Goal: Book appointment/travel/reservation

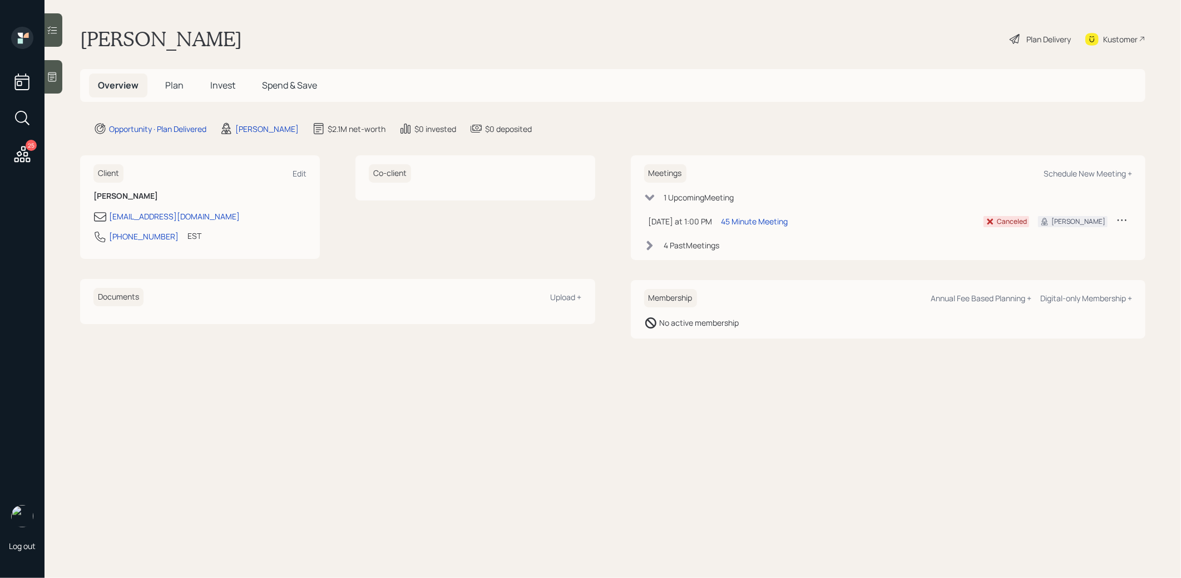
click at [1053, 40] on div "Plan Delivery" at bounding box center [1049, 39] width 45 height 12
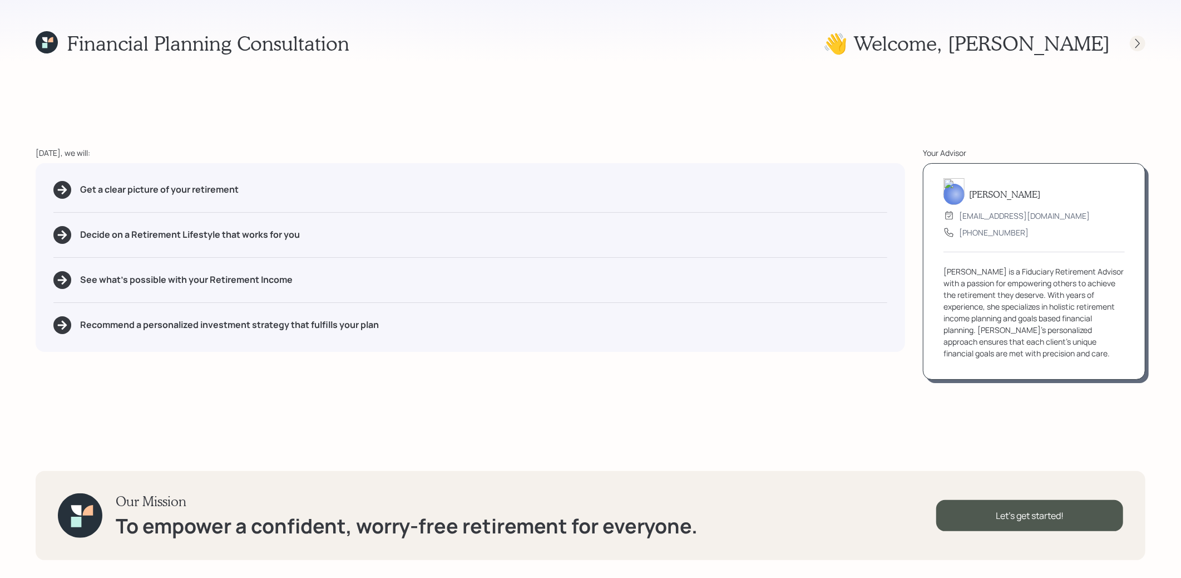
click at [1142, 45] on icon at bounding box center [1137, 43] width 11 height 11
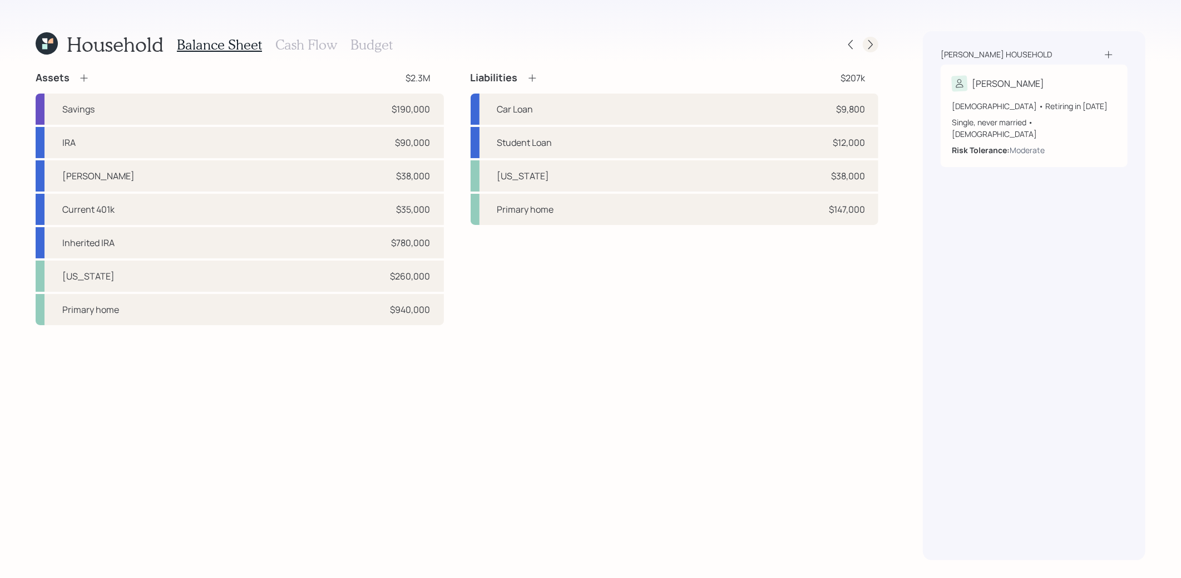
click at [874, 44] on icon at bounding box center [870, 44] width 11 height 11
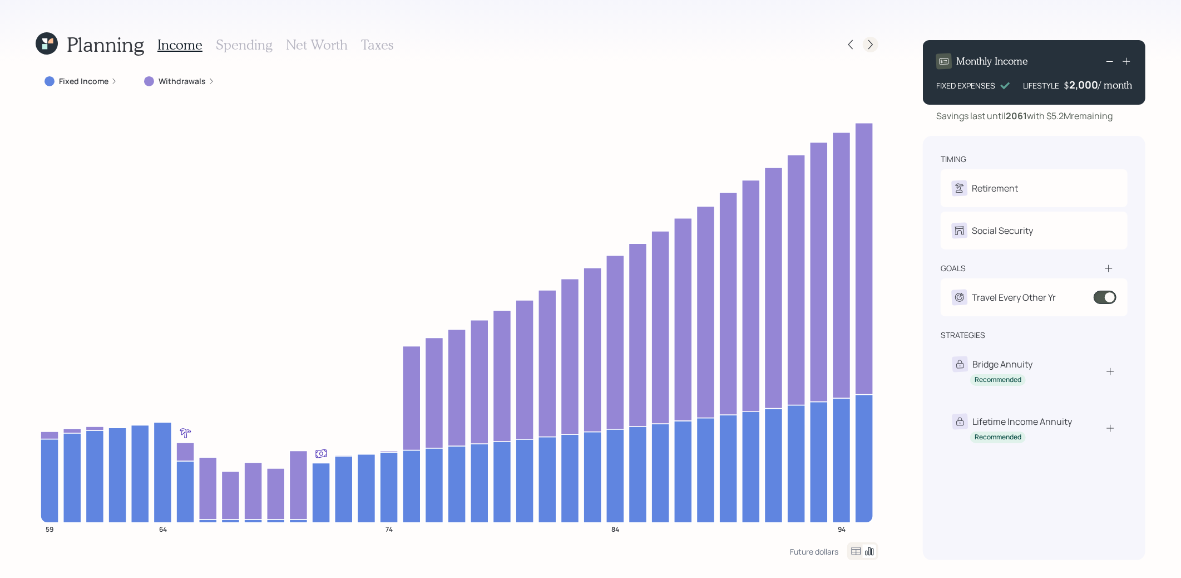
click at [870, 45] on icon at bounding box center [870, 44] width 11 height 11
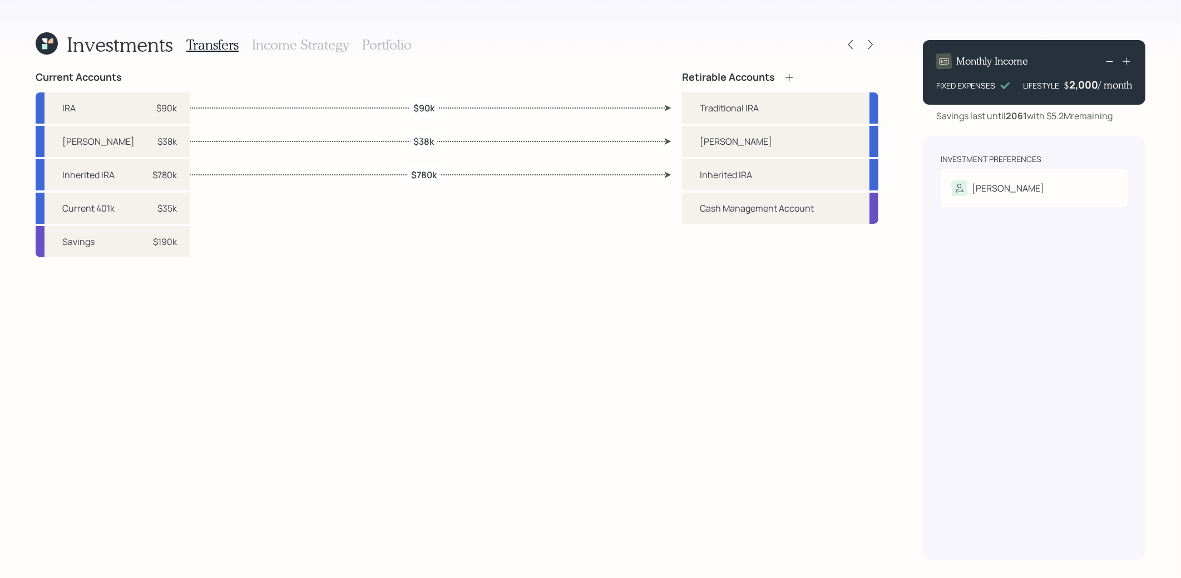
click at [378, 46] on h3 "Portfolio" at bounding box center [387, 45] width 50 height 16
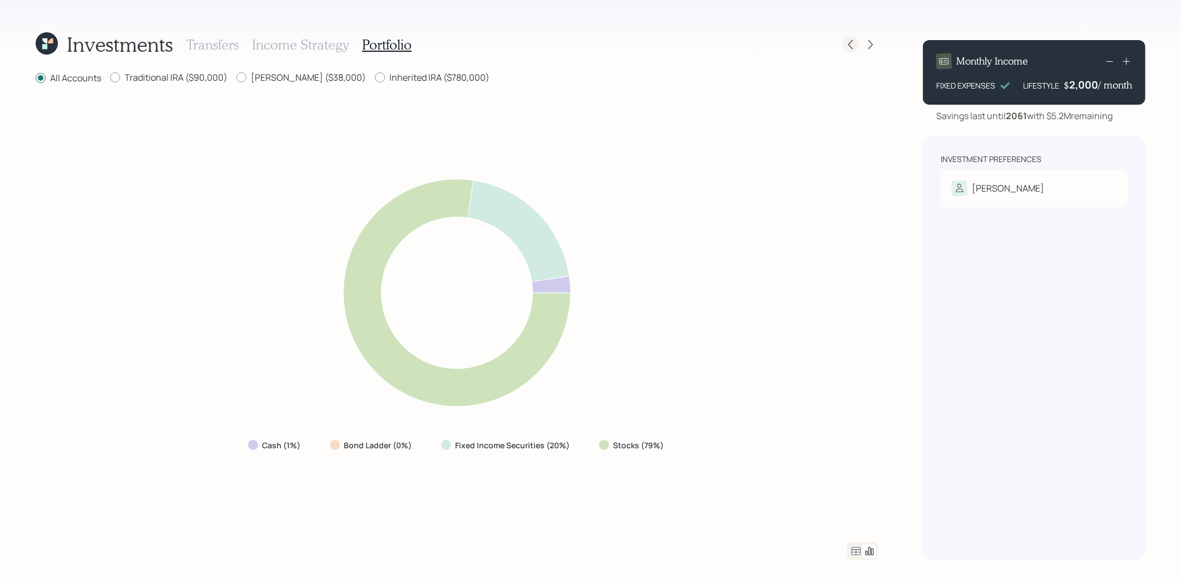
click at [850, 50] on icon at bounding box center [850, 44] width 11 height 11
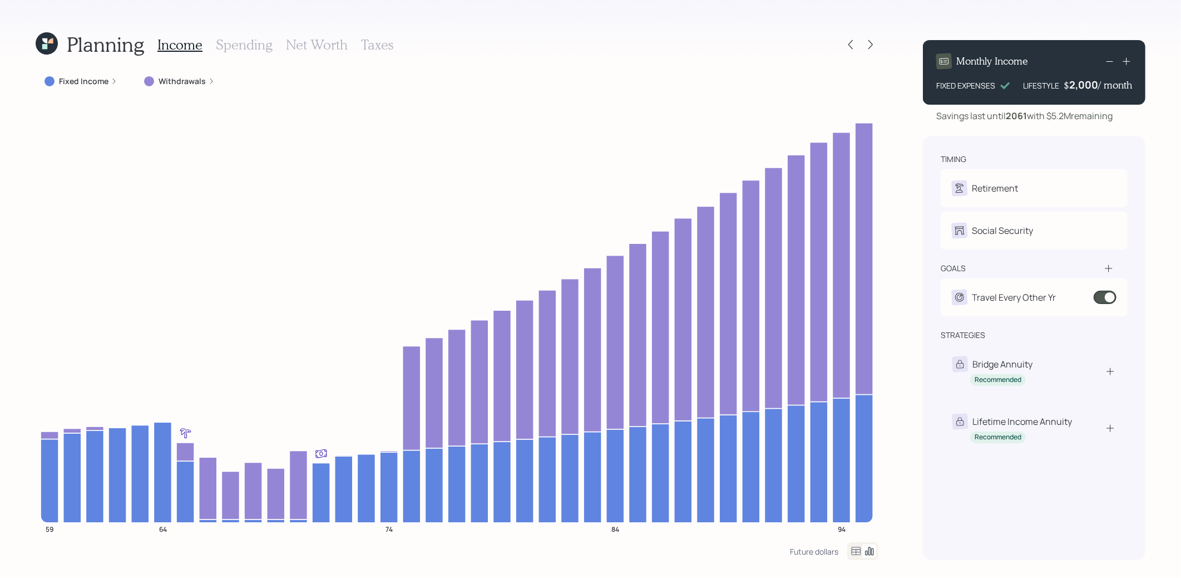
click at [48, 47] on icon at bounding box center [47, 43] width 22 height 22
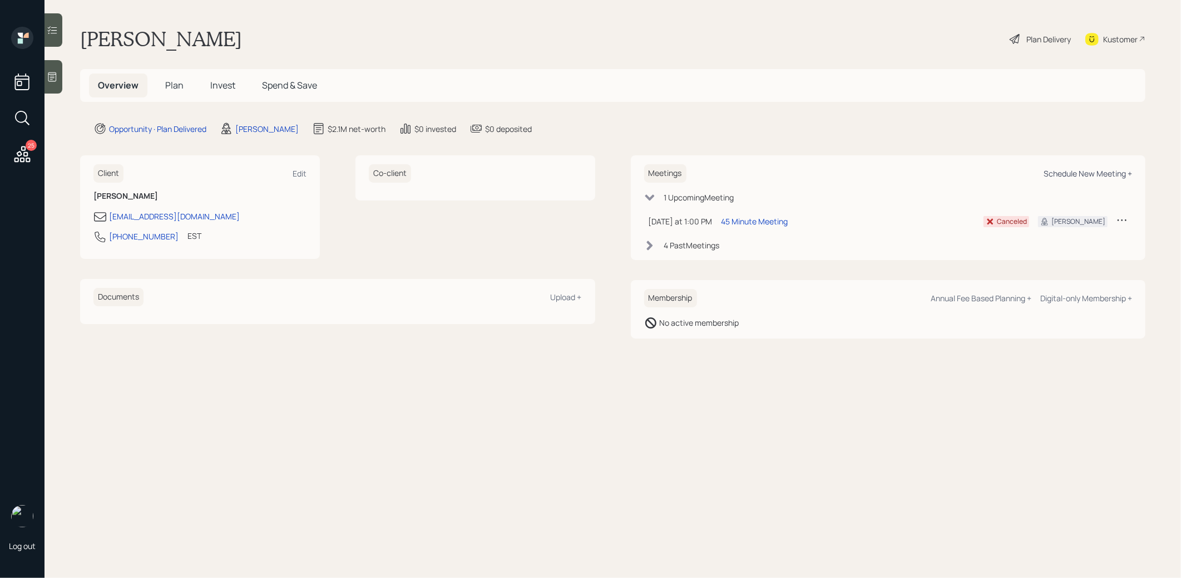
click at [1062, 169] on div "Schedule New Meeting +" at bounding box center [1088, 173] width 88 height 11
select select "8b79112e-3cfb-44f9-89e7-15267fe946c1"
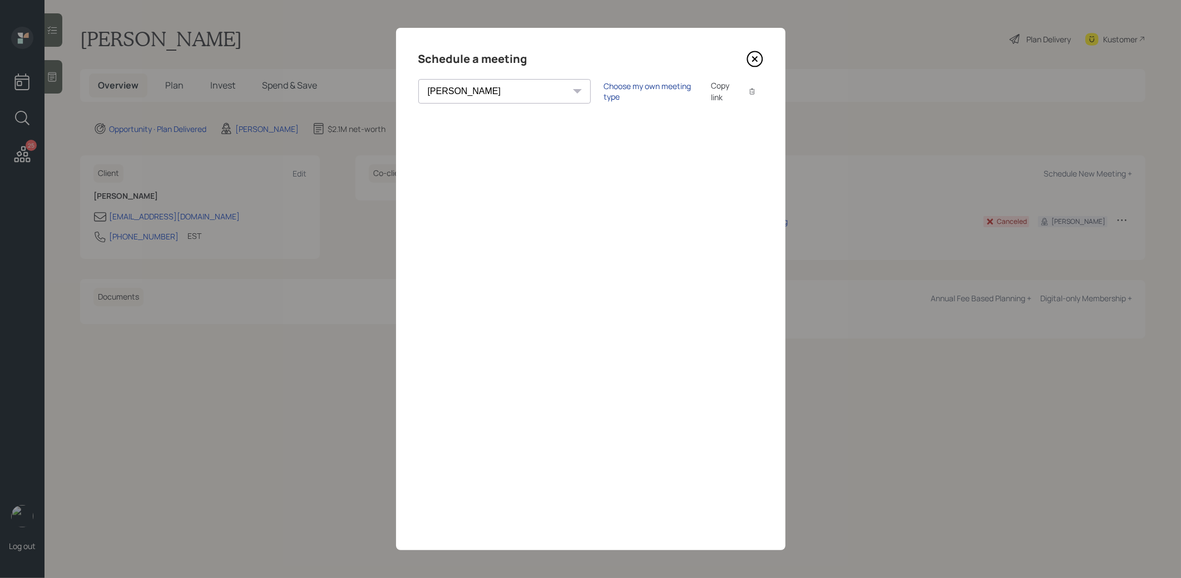
click at [604, 87] on div "Choose my own meeting type" at bounding box center [650, 91] width 93 height 21
click at [755, 59] on icon at bounding box center [754, 59] width 4 height 4
